Goal: Navigation & Orientation: Find specific page/section

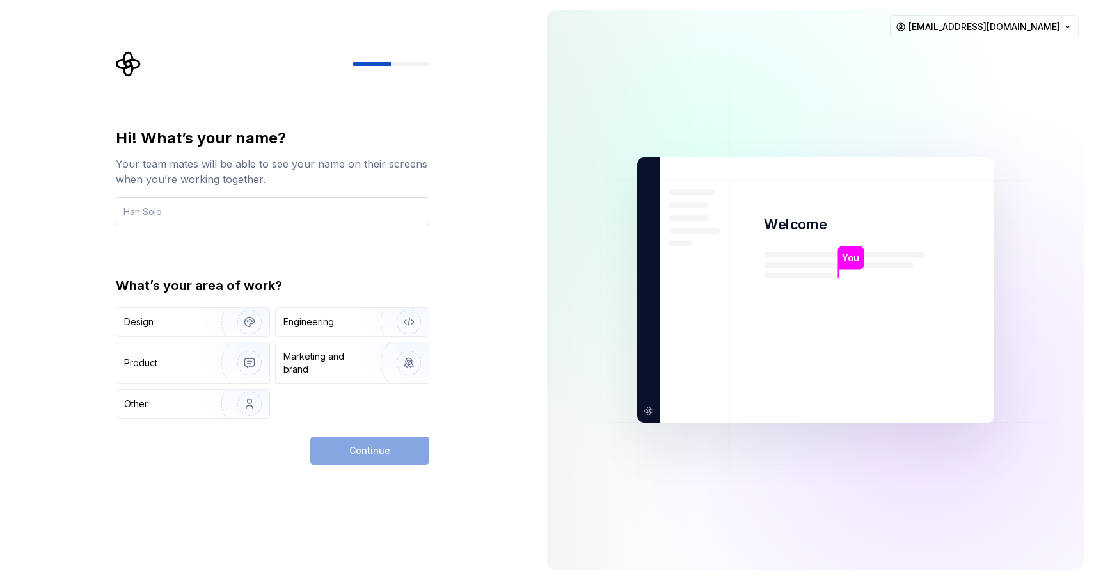
click at [180, 212] on input "text" at bounding box center [273, 211] width 314 height 28
type input "[PERSON_NAME]"
click at [201, 319] on img "button" at bounding box center [241, 322] width 82 height 86
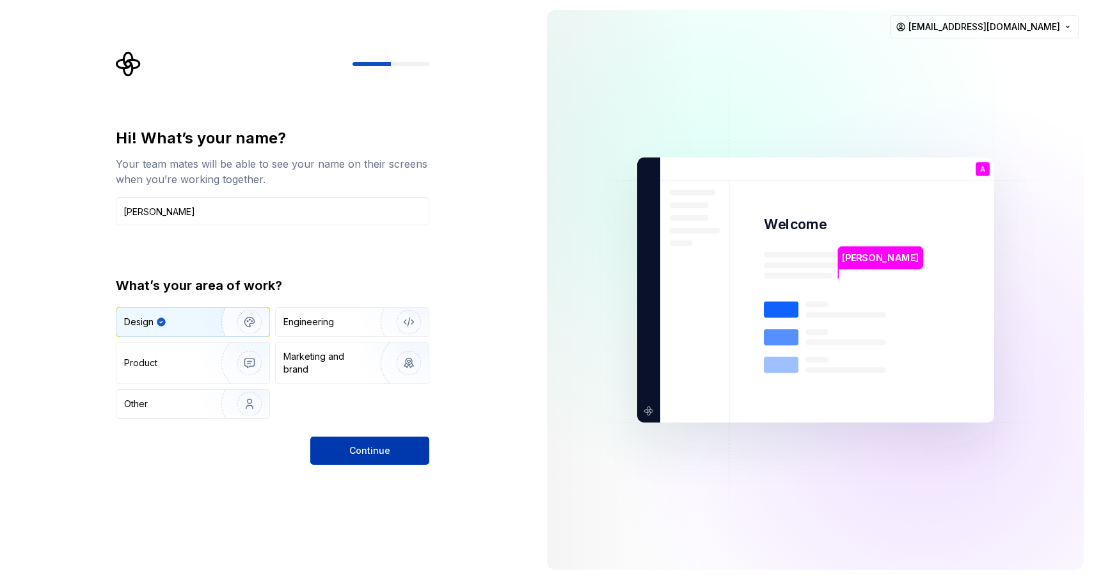
click at [355, 449] on span "Continue" at bounding box center [369, 450] width 41 height 13
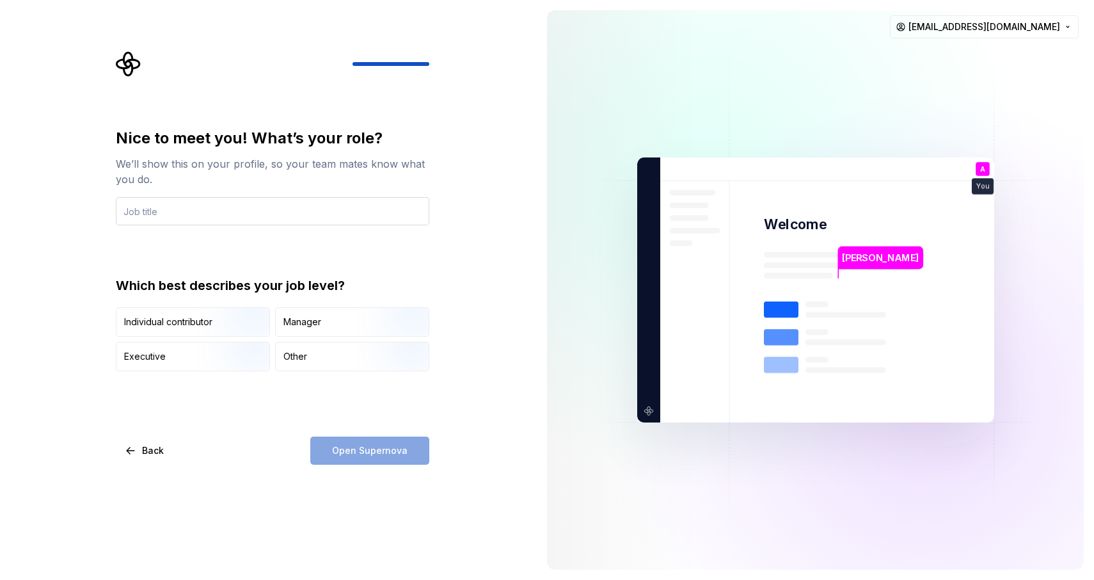
click at [243, 209] on input "text" at bounding box center [273, 211] width 314 height 28
type input "Head of Design"
click at [308, 317] on div "Manager" at bounding box center [303, 322] width 38 height 13
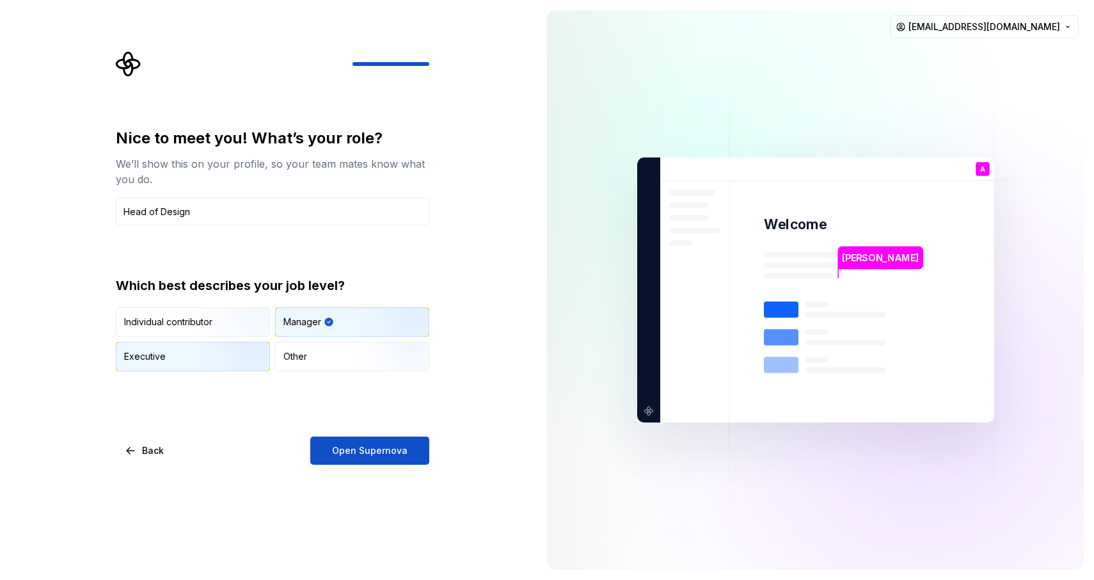
click at [248, 353] on img "button" at bounding box center [239, 373] width 82 height 86
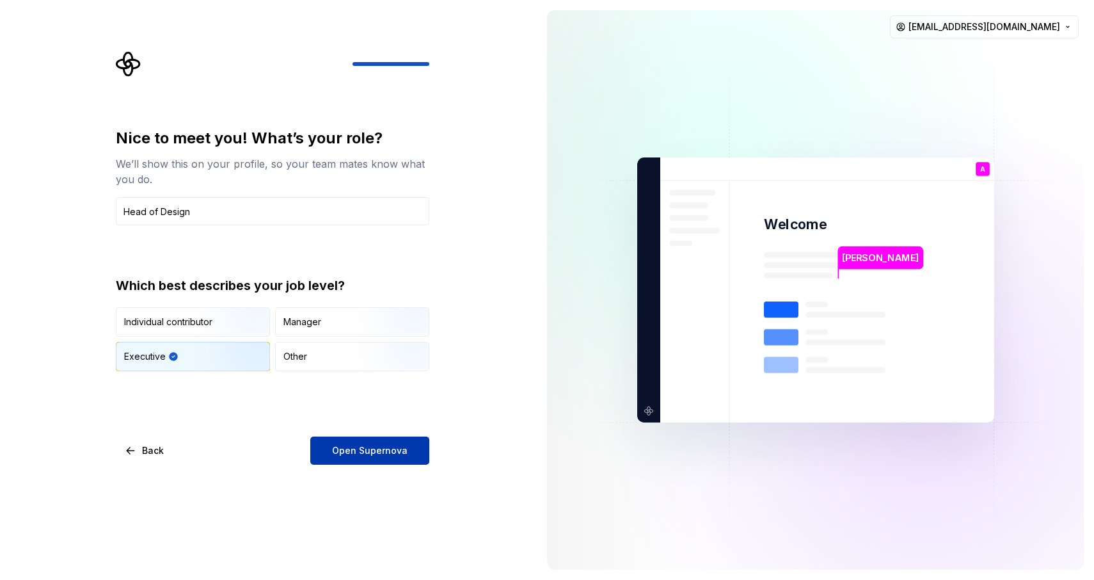
click at [352, 448] on span "Open Supernova" at bounding box center [370, 450] width 76 height 13
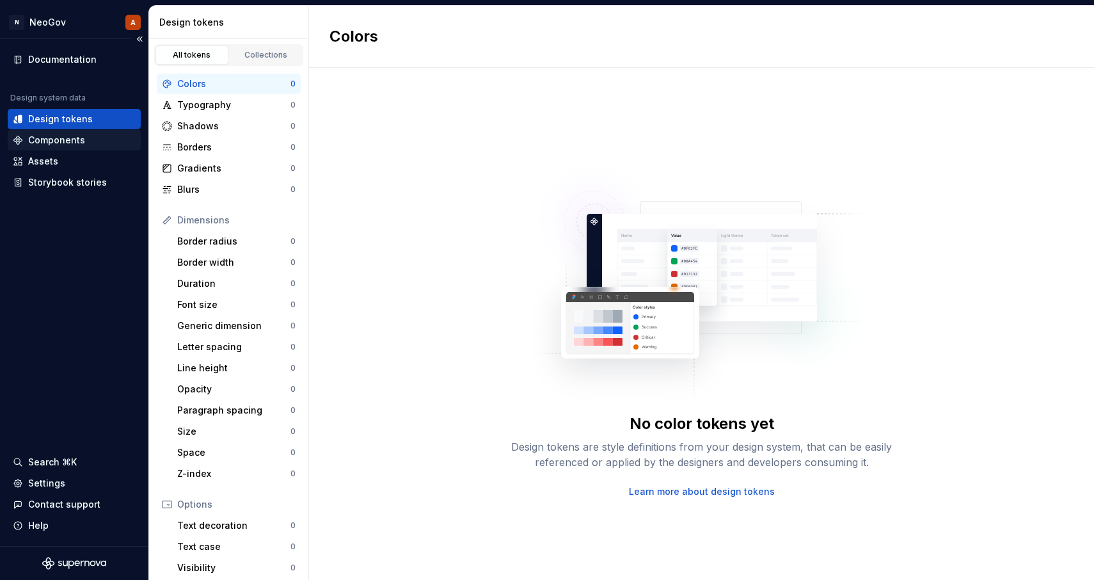
click at [36, 145] on div "Components" at bounding box center [56, 140] width 57 height 13
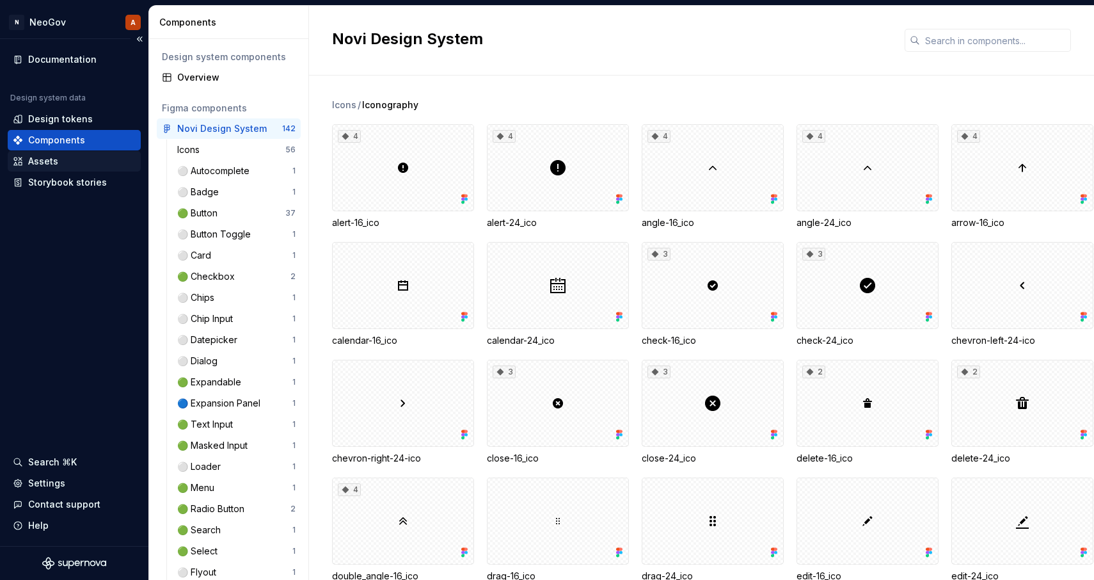
click at [35, 161] on div "Assets" at bounding box center [43, 161] width 30 height 13
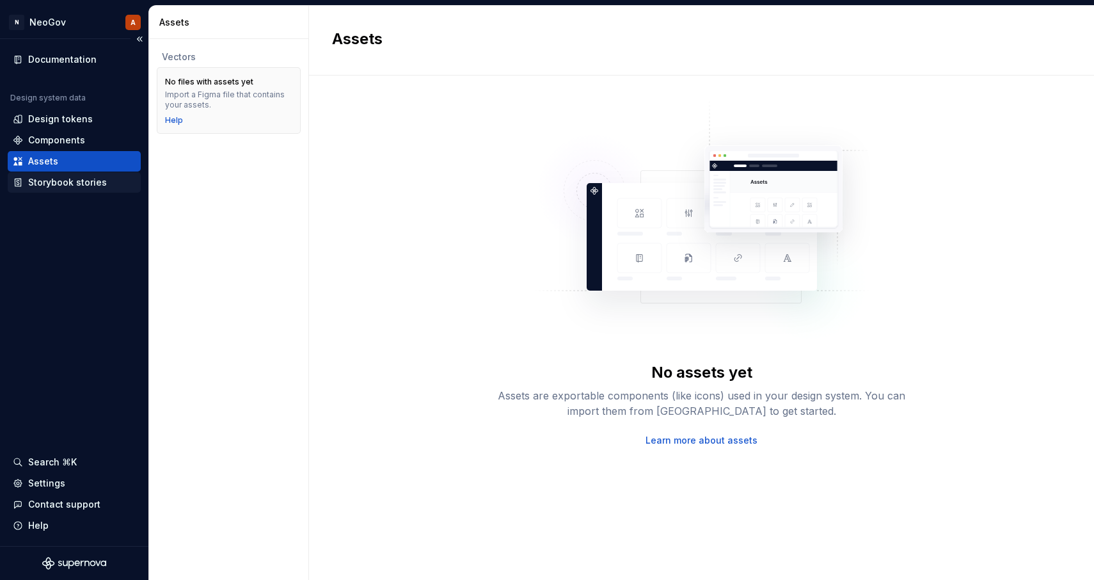
click at [38, 182] on div "Storybook stories" at bounding box center [67, 182] width 79 height 13
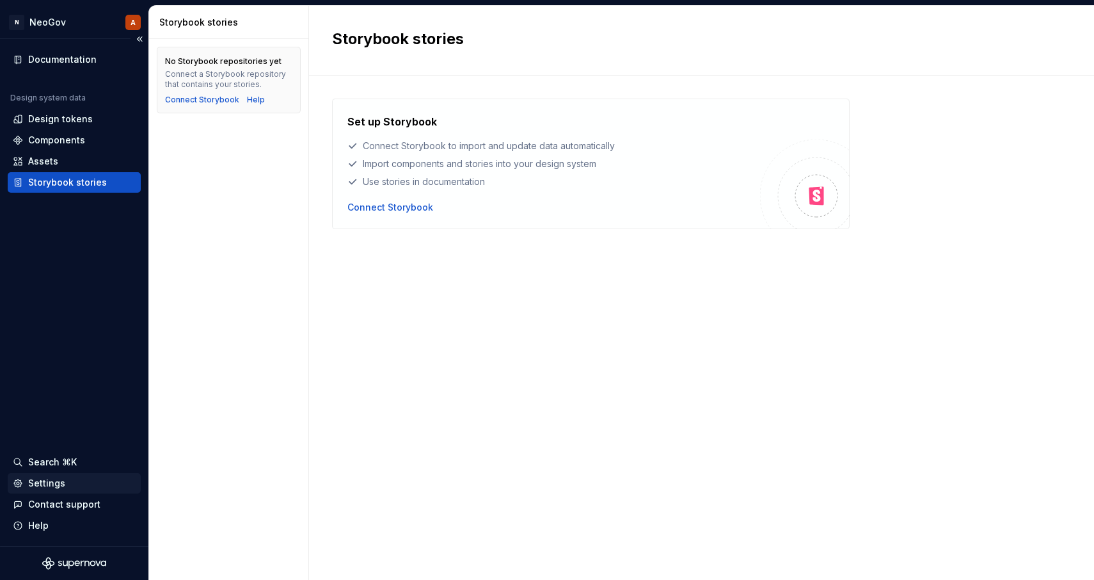
click at [38, 484] on div "Settings" at bounding box center [46, 483] width 37 height 13
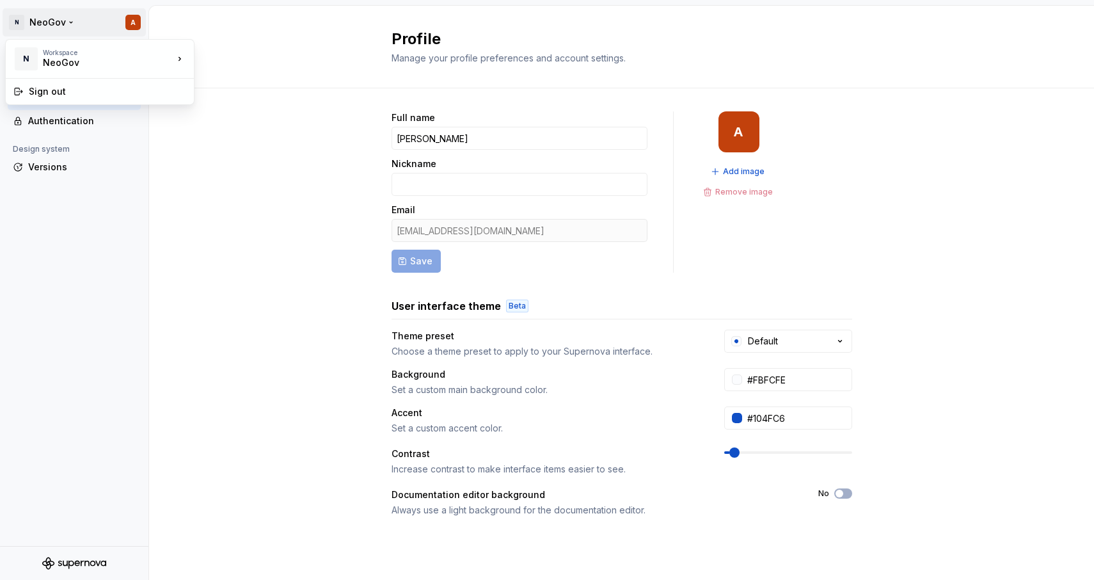
click at [25, 23] on html "N NeoGov A Back Account Profile Authentication Design system Versions Profile M…" at bounding box center [547, 290] width 1094 height 580
click at [62, 23] on html "N NeoGov A Back Account Profile Authentication Design system Versions Profile M…" at bounding box center [547, 290] width 1094 height 580
click at [35, 51] on div "Back" at bounding box center [82, 55] width 108 height 13
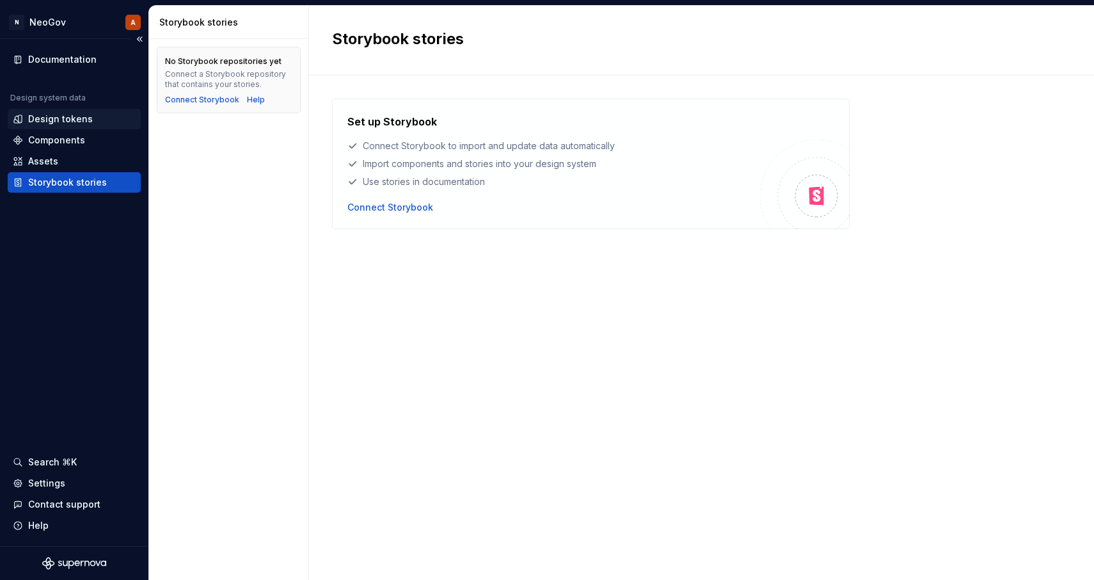
click at [58, 118] on div "Design tokens" at bounding box center [60, 119] width 65 height 13
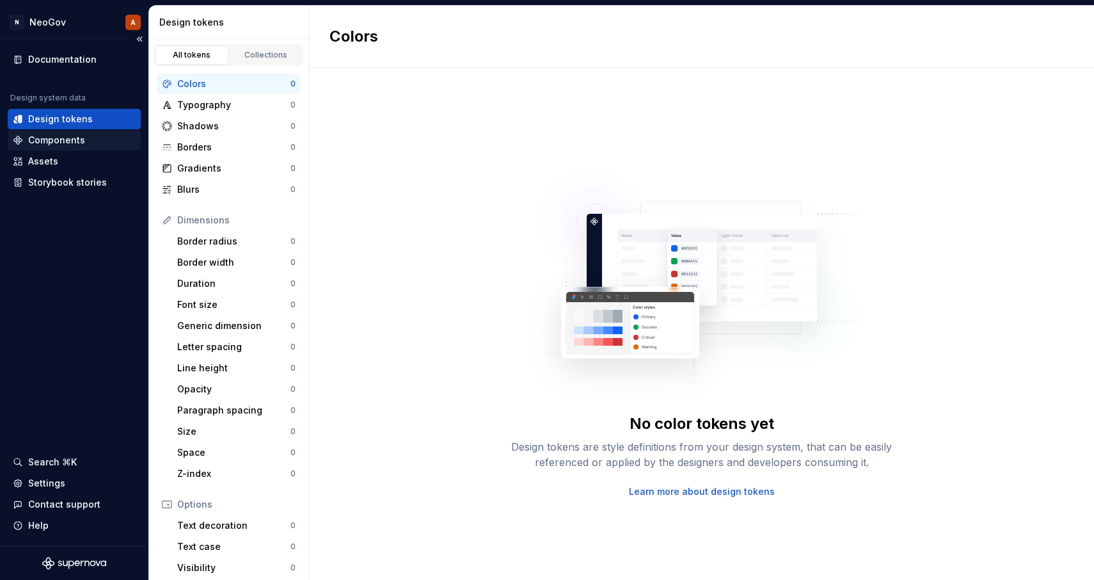
click at [56, 141] on div "Components" at bounding box center [56, 140] width 57 height 13
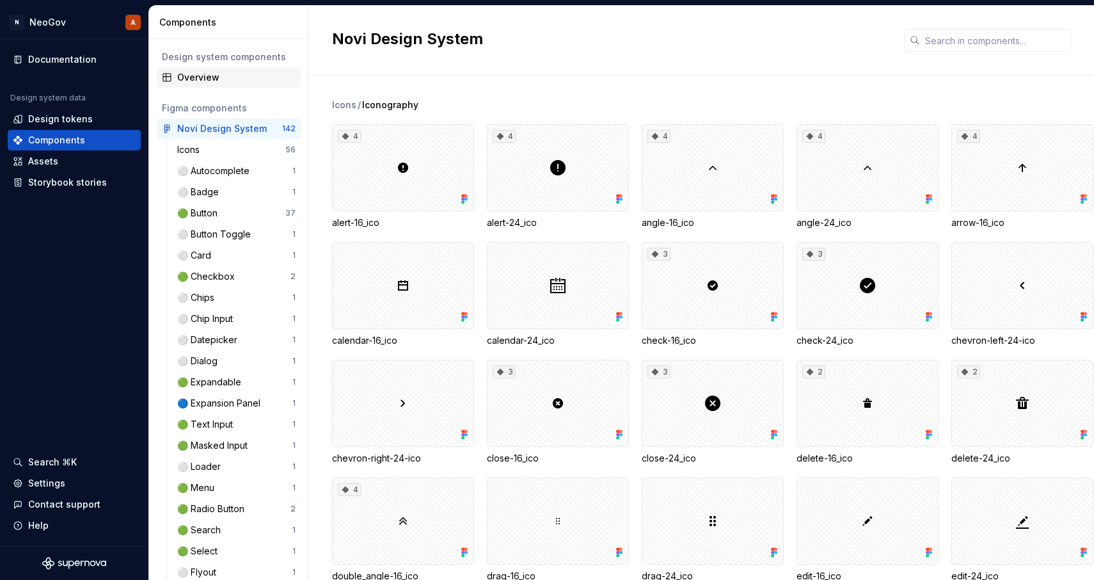
click at [168, 78] on icon at bounding box center [167, 77] width 10 height 10
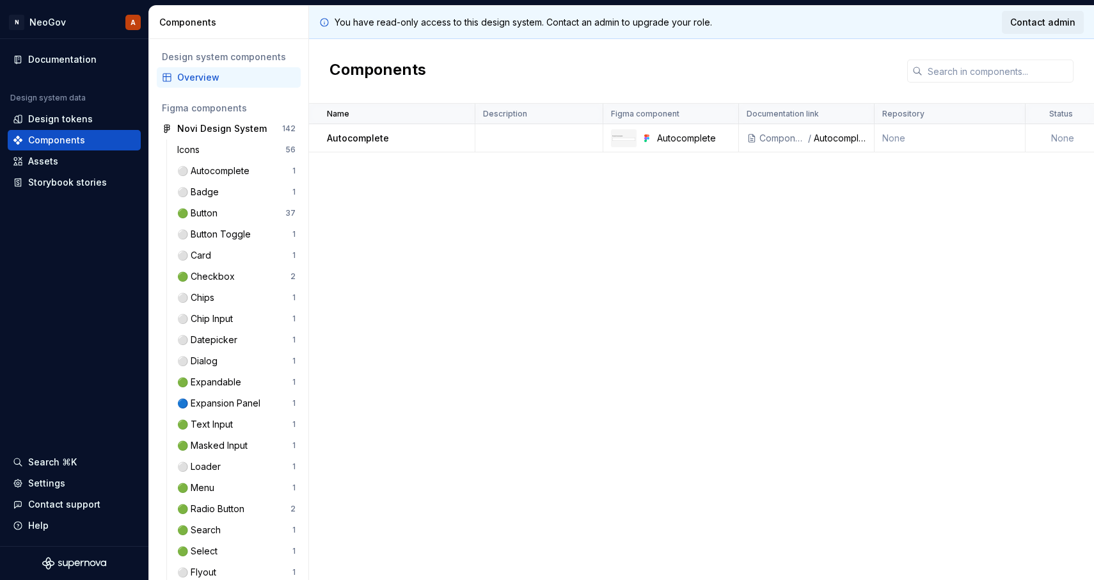
click at [1026, 18] on span "Contact admin" at bounding box center [1042, 22] width 65 height 13
click at [46, 159] on div "Assets" at bounding box center [43, 161] width 30 height 13
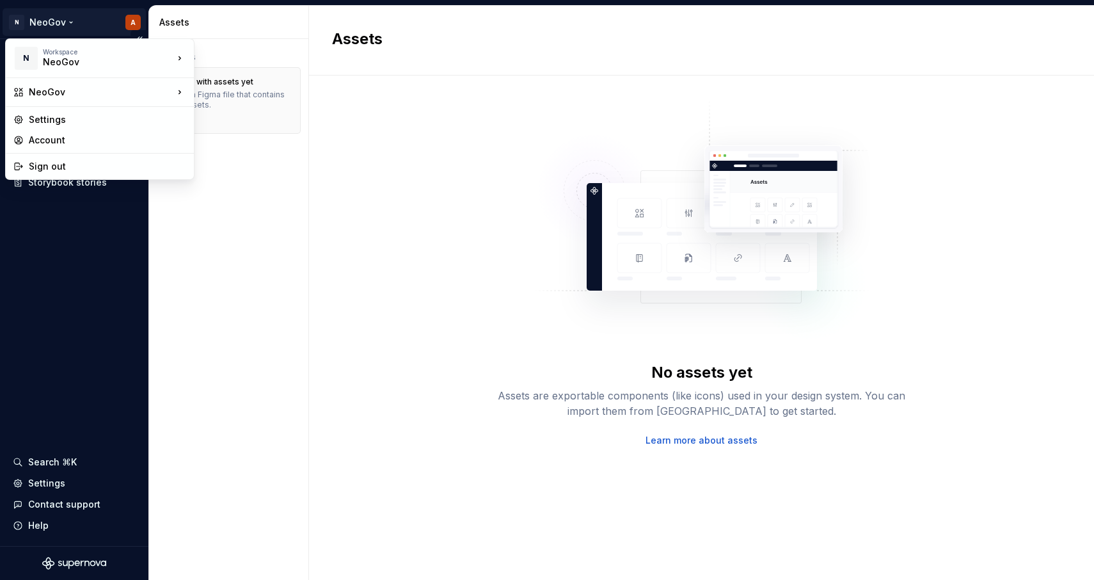
click at [137, 17] on html "N NeoGov A Documentation Design system data Design tokens Components Assets Sto…" at bounding box center [547, 290] width 1094 height 580
click at [112, 139] on div "Account" at bounding box center [107, 140] width 157 height 13
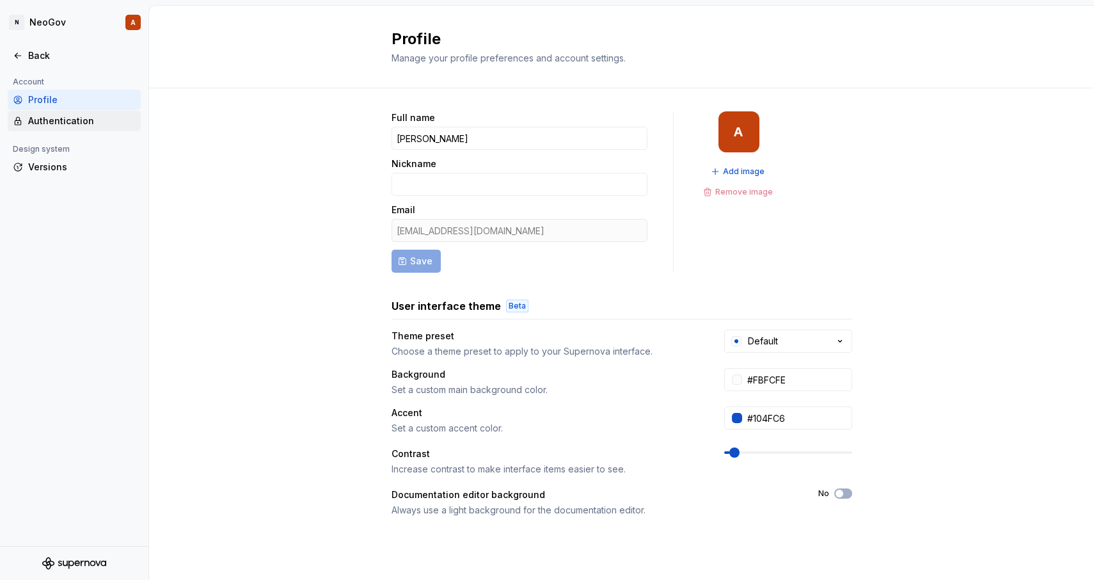
click at [61, 113] on div "Authentication" at bounding box center [74, 121] width 133 height 20
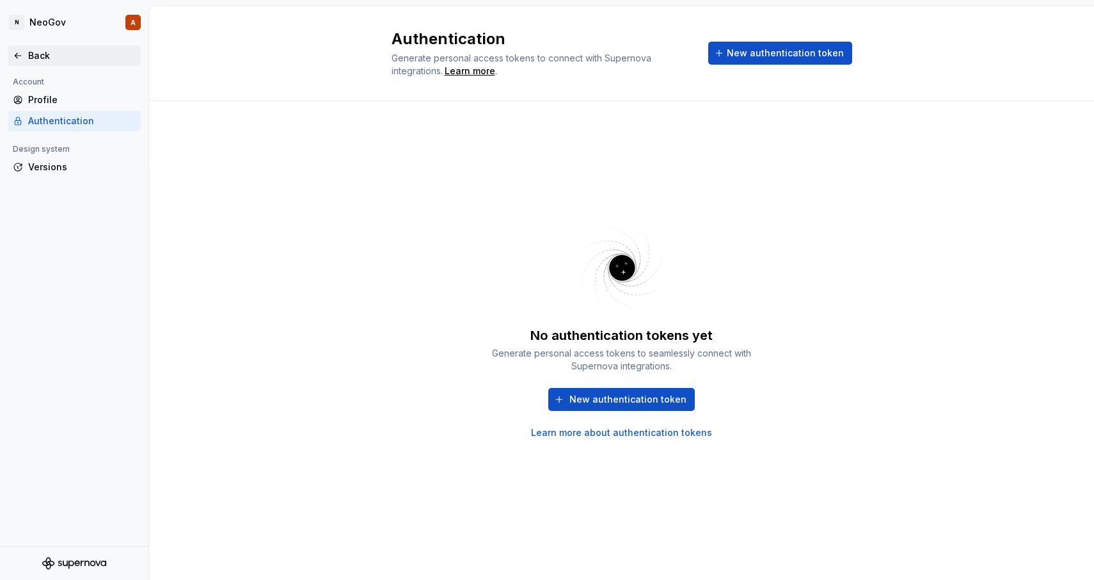
click at [30, 55] on div "Back" at bounding box center [82, 55] width 108 height 13
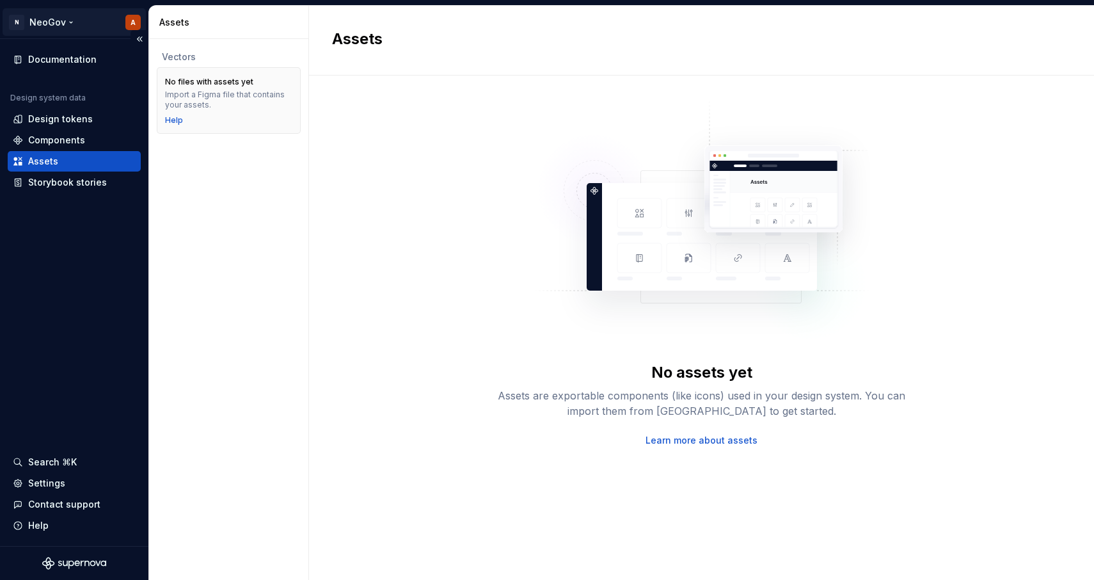
click at [134, 25] on html "N NeoGov A Documentation Design system data Design tokens Components Assets Sto…" at bounding box center [547, 290] width 1094 height 580
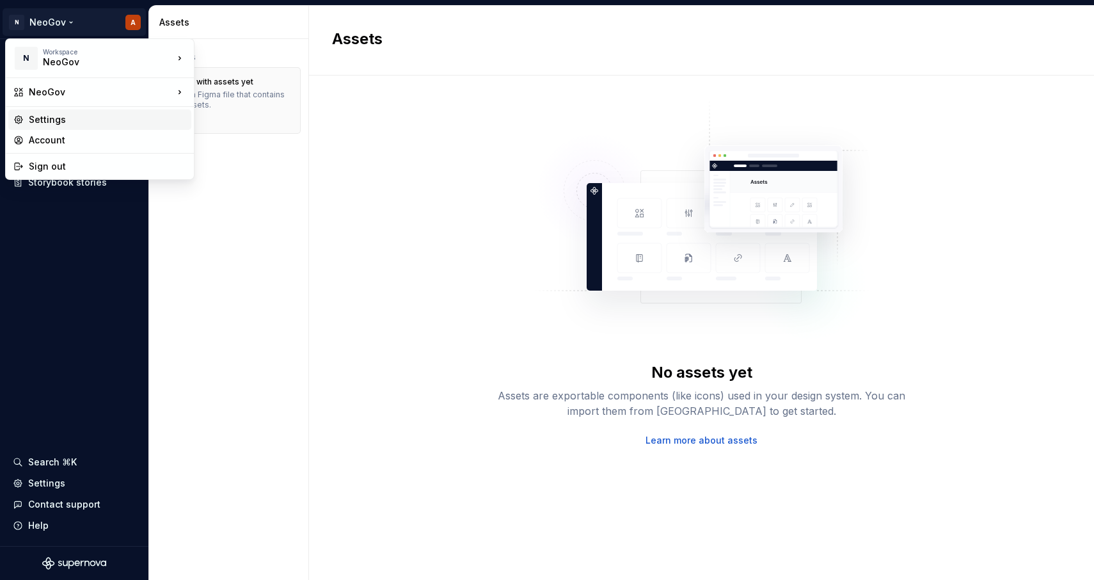
click at [102, 111] on div "Settings" at bounding box center [99, 119] width 183 height 20
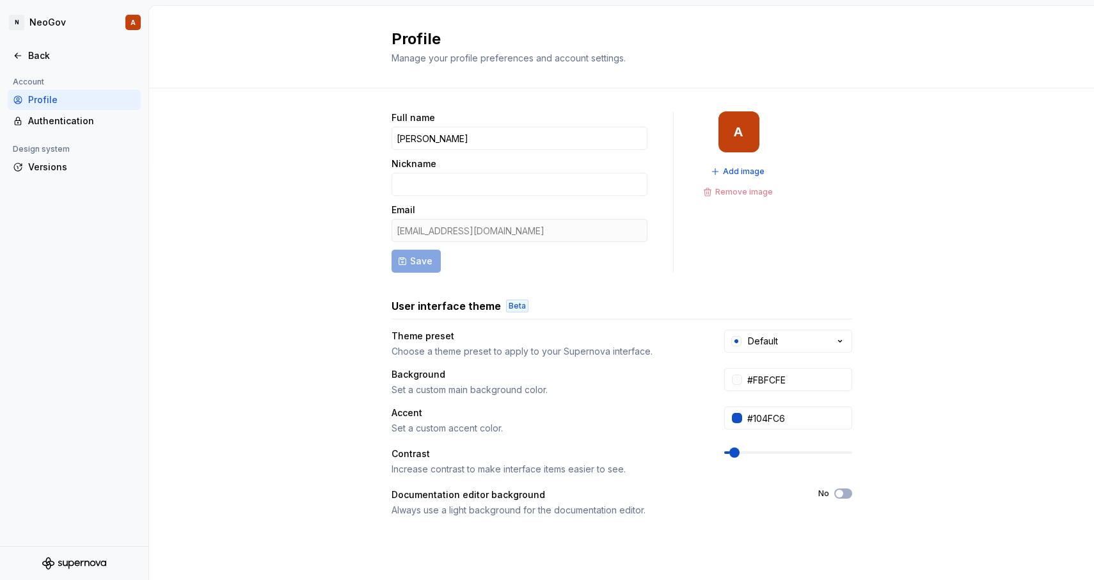
click at [93, 100] on div "Profile" at bounding box center [82, 99] width 108 height 13
click at [88, 118] on div "Authentication" at bounding box center [82, 121] width 108 height 13
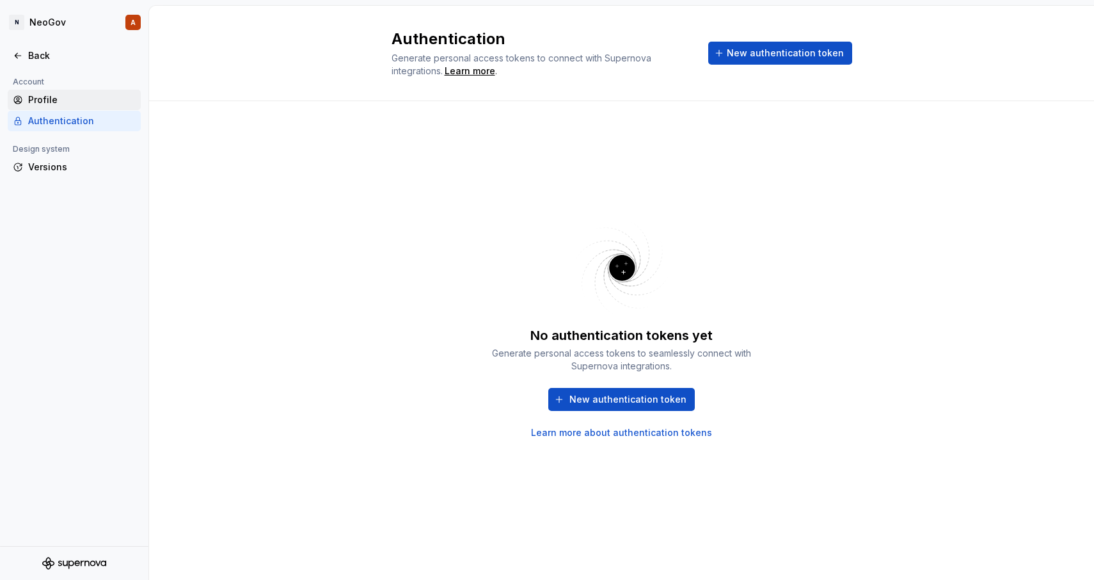
click at [73, 97] on div "Profile" at bounding box center [82, 99] width 108 height 13
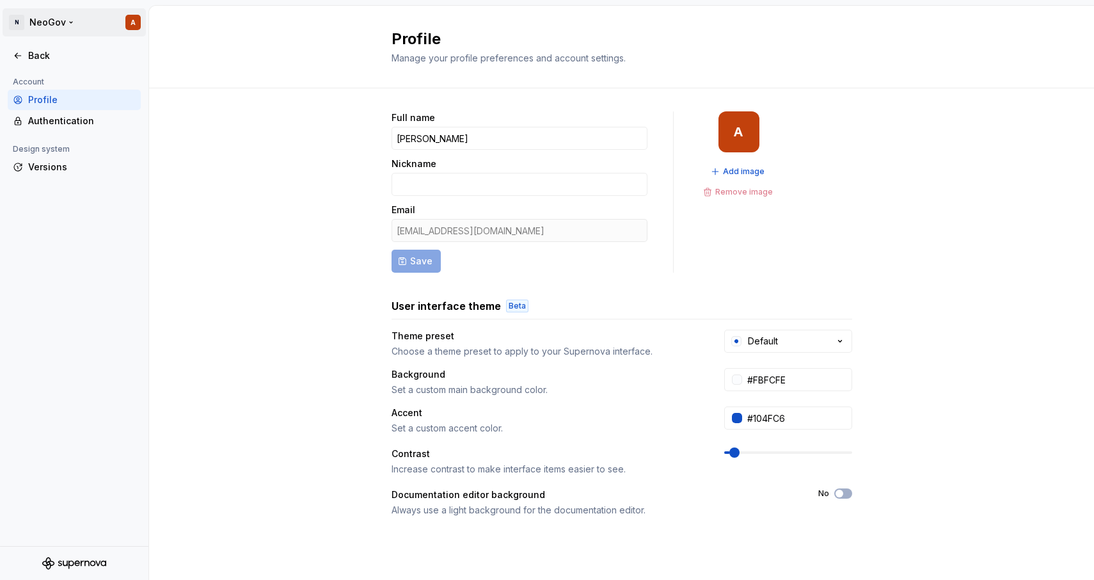
click at [50, 19] on html "N NeoGov A Back Account Profile Authentication Design system Versions Profile M…" at bounding box center [547, 290] width 1094 height 580
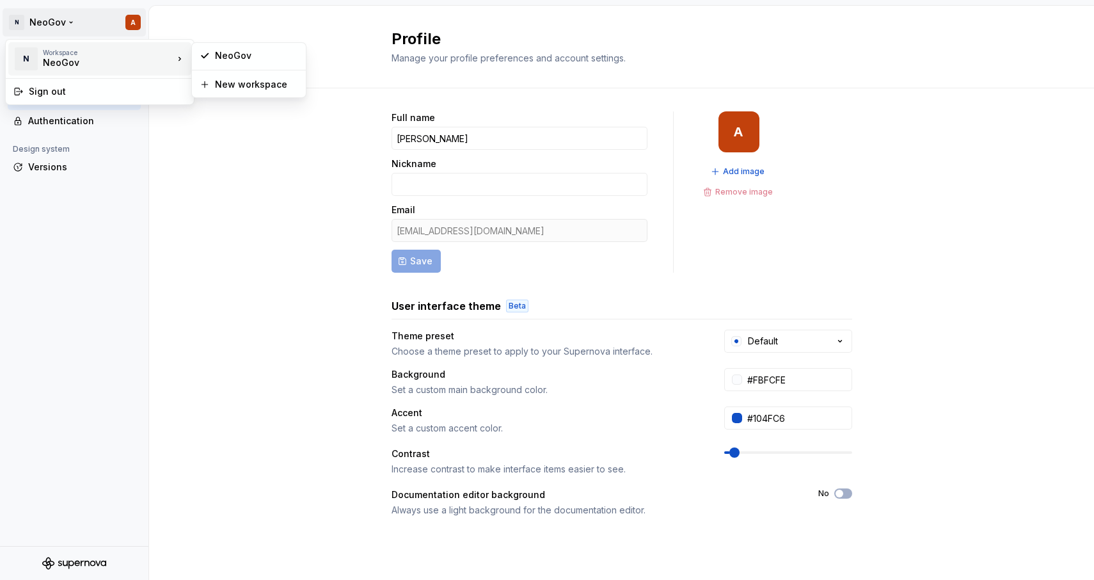
click at [64, 65] on div "NeoGov" at bounding box center [97, 62] width 109 height 13
click at [223, 18] on html "N NeoGov A Back Account Profile Authentication Design system Versions Profile M…" at bounding box center [547, 290] width 1094 height 580
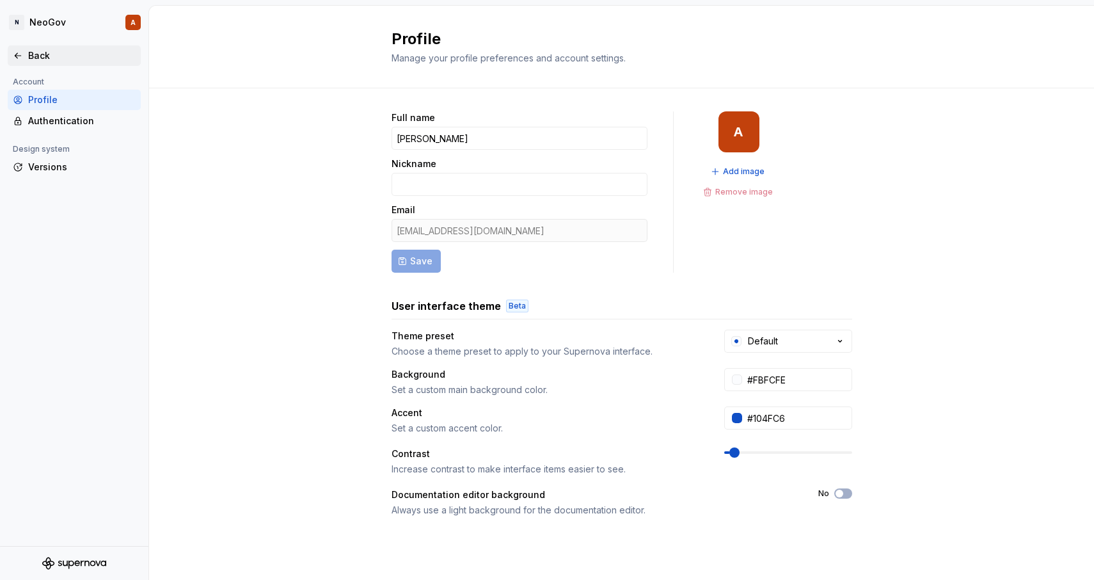
click at [30, 61] on div "Back" at bounding box center [74, 55] width 133 height 20
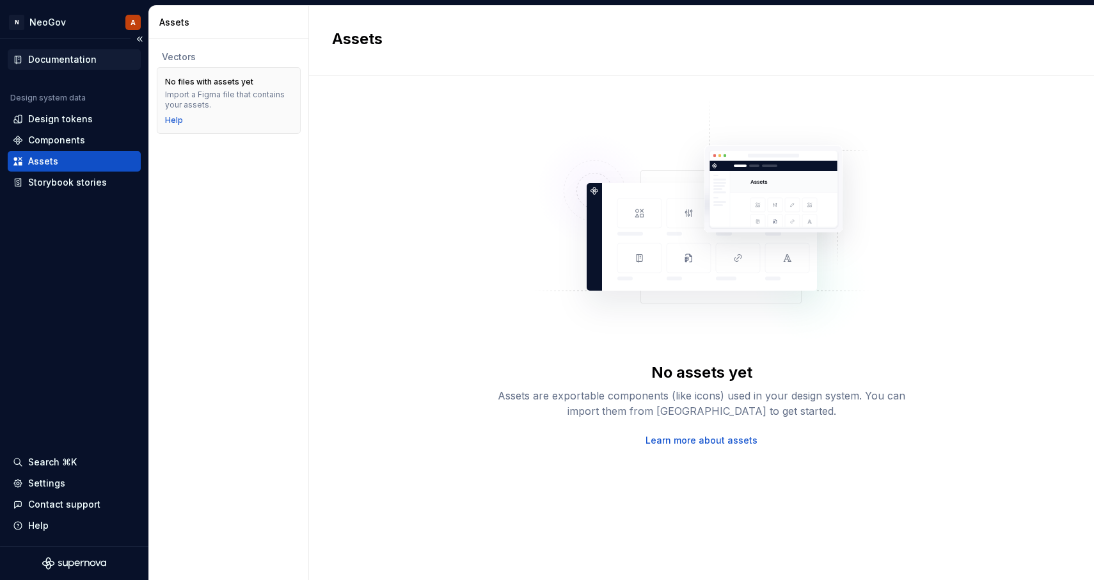
click at [52, 56] on div "Documentation" at bounding box center [62, 59] width 68 height 13
